Goal: Check status: Check status

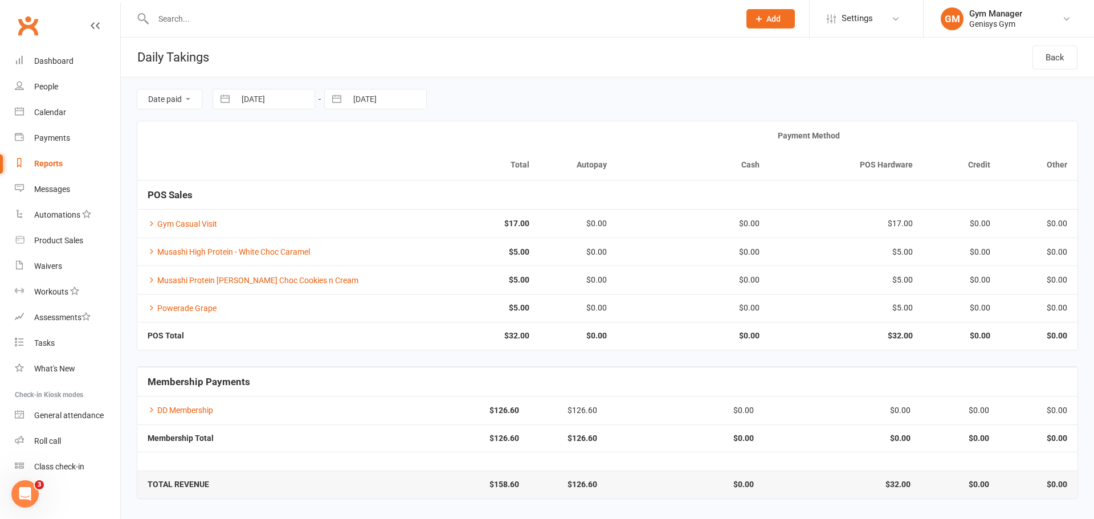
click at [223, 100] on button "button" at bounding box center [225, 98] width 21 height 19
select select "6"
select select "2025"
select select "7"
select select "2025"
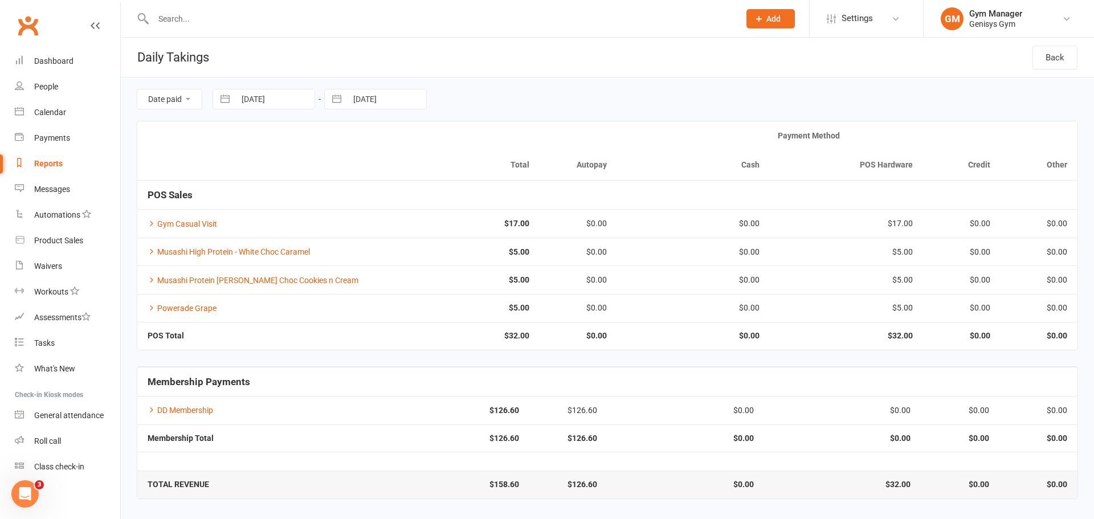
select select "8"
select select "2025"
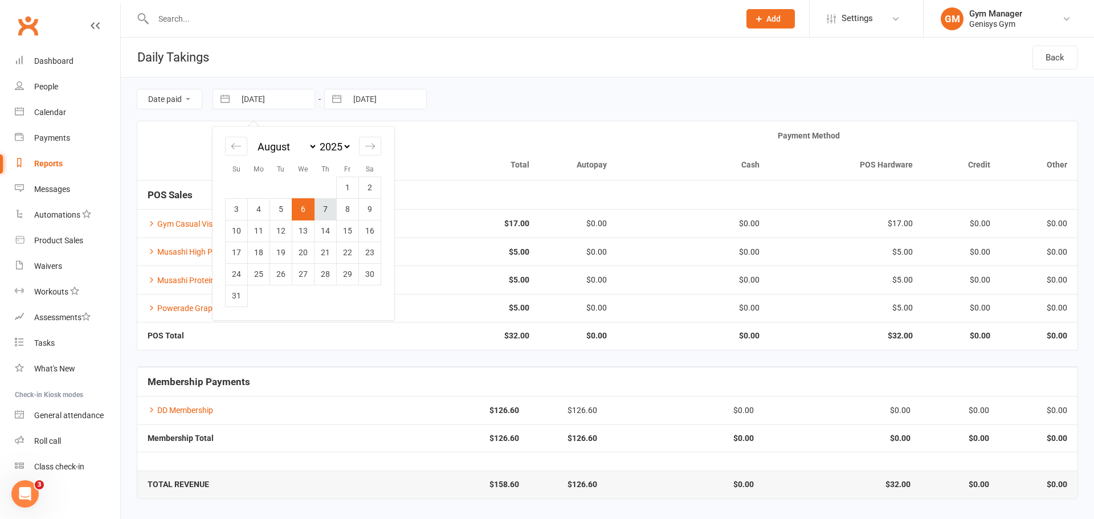
click at [328, 211] on td "7" at bounding box center [326, 209] width 22 height 22
type input "[DATE]"
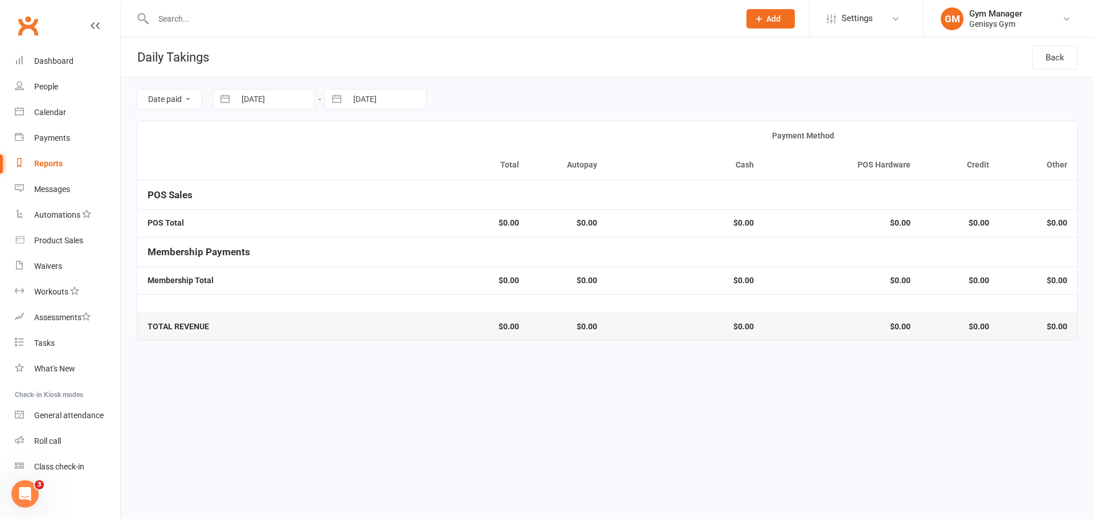
click at [339, 102] on button "button" at bounding box center [337, 98] width 21 height 19
select select "6"
select select "2025"
select select "7"
select select "2025"
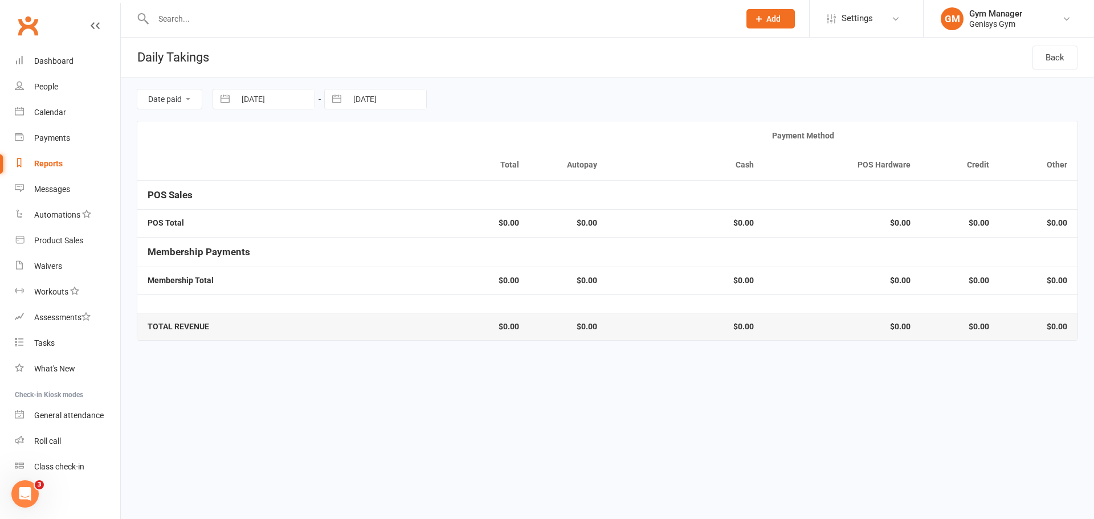
select select "8"
select select "2025"
click at [440, 209] on td "7" at bounding box center [437, 209] width 22 height 22
type input "[DATE]"
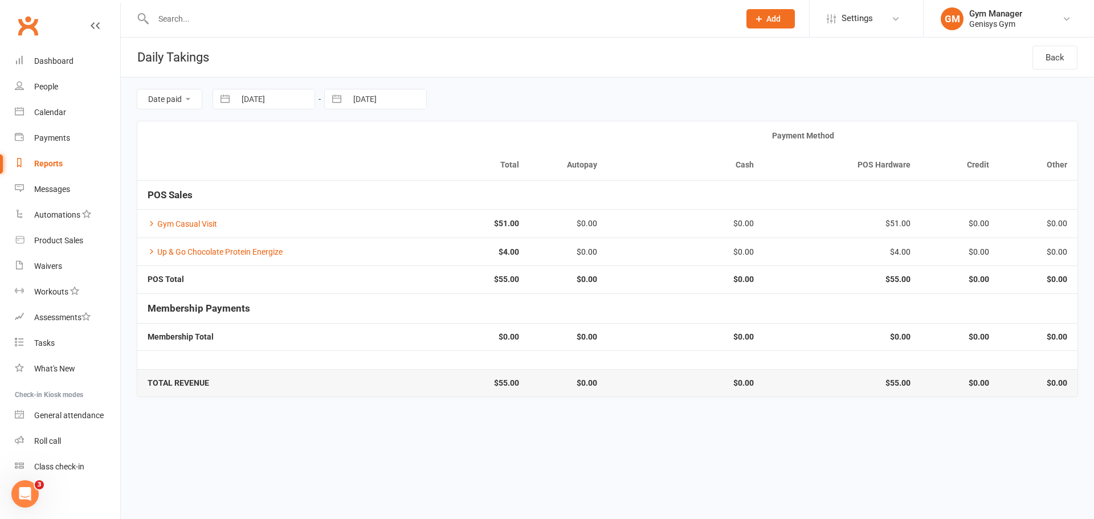
click at [227, 96] on button "button" at bounding box center [225, 98] width 21 height 19
select select "6"
select select "2025"
select select "7"
select select "2025"
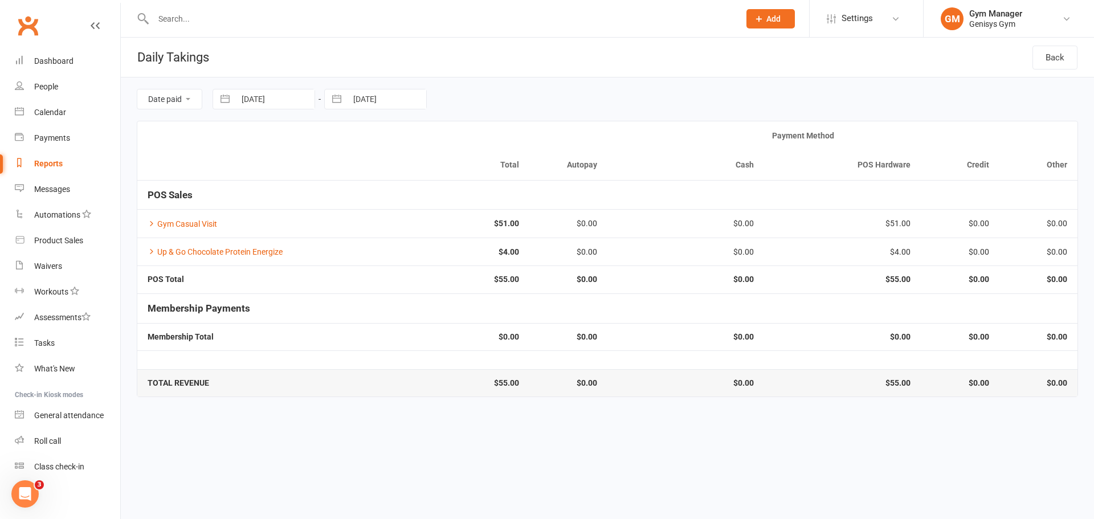
select select "8"
select select "2025"
click at [350, 212] on td "8" at bounding box center [348, 209] width 22 height 22
type input "[DATE]"
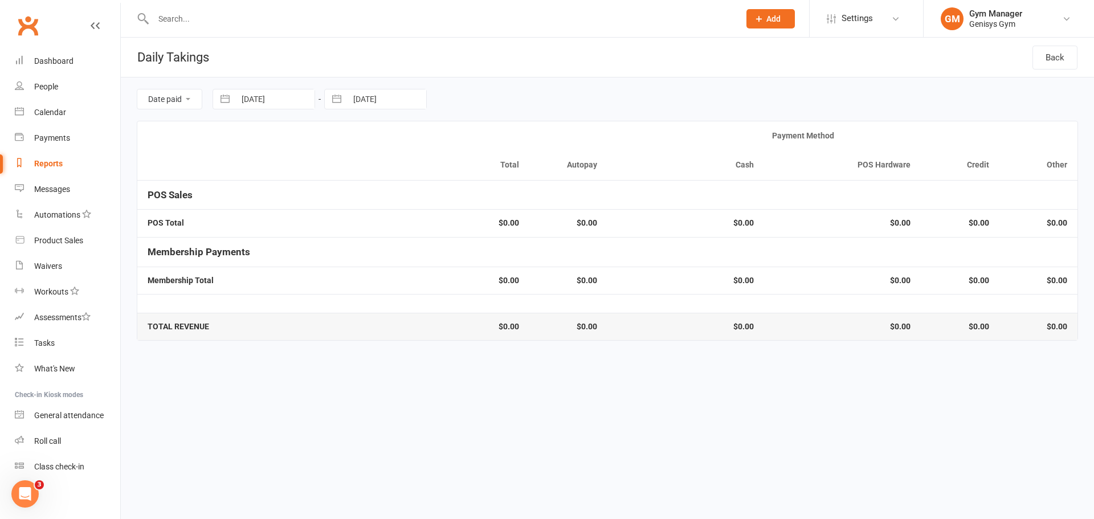
click at [340, 98] on button "button" at bounding box center [337, 98] width 21 height 19
select select "6"
select select "2025"
select select "7"
select select "2025"
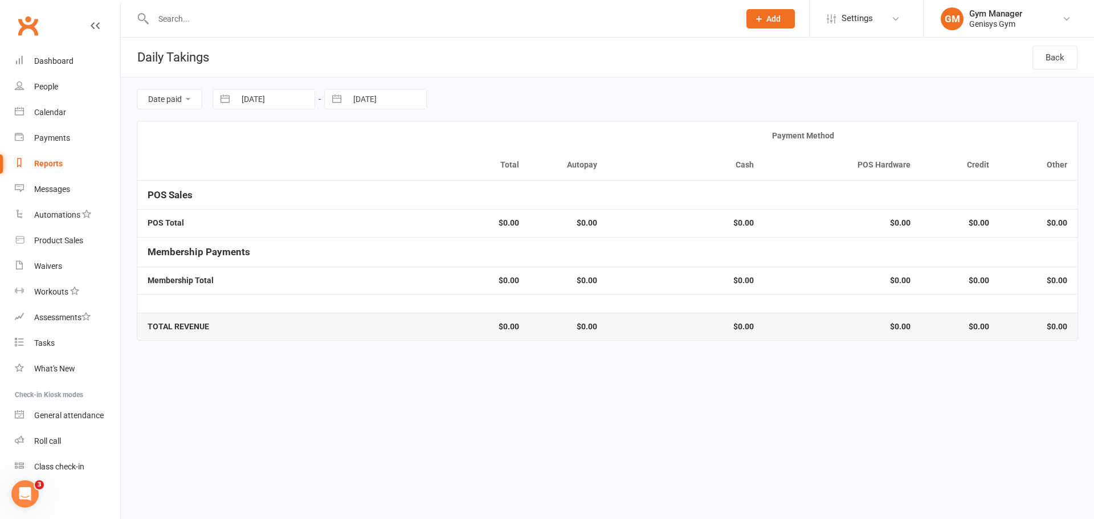
select select "8"
select select "2025"
click at [463, 207] on td "8" at bounding box center [459, 209] width 22 height 22
type input "[DATE]"
